Goal: Transaction & Acquisition: Purchase product/service

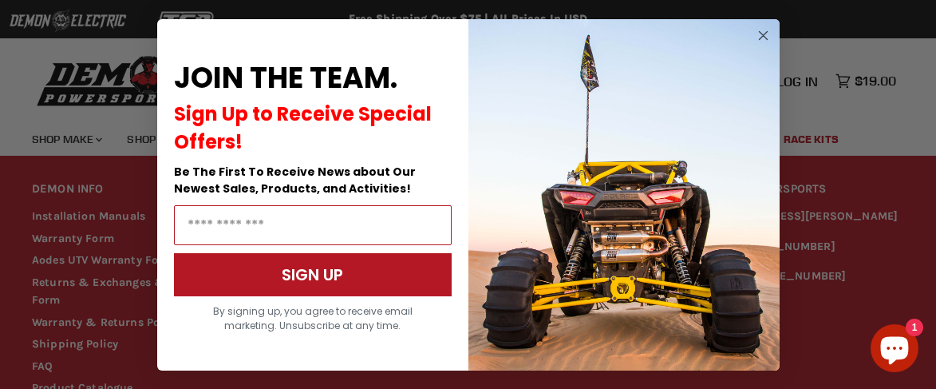
scroll to position [1298, 0]
